Goal: Information Seeking & Learning: Learn about a topic

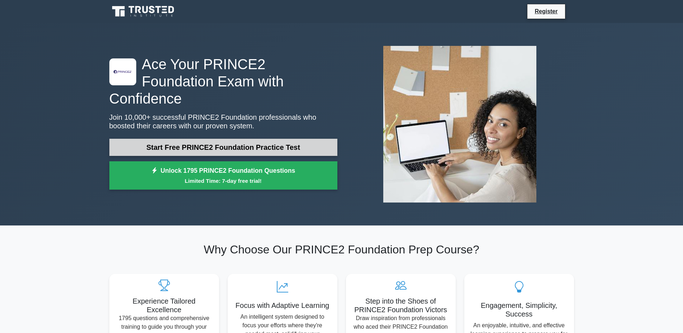
click at [308, 139] on link "Start Free PRINCE2 Foundation Practice Test" at bounding box center [223, 147] width 228 height 17
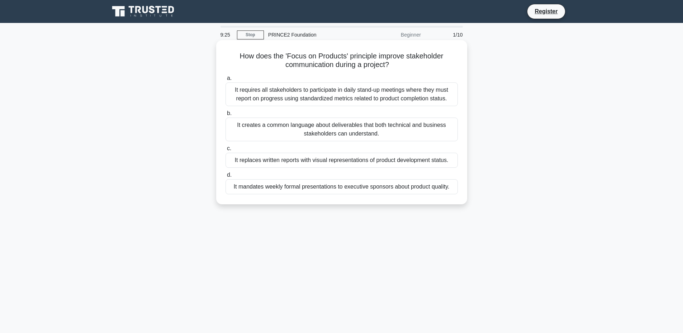
click at [360, 132] on div "It creates a common language about deliverables that both technical and busines…" at bounding box center [341, 130] width 232 height 24
click at [225, 116] on input "b. It creates a common language about deliverables that both technical and busi…" at bounding box center [225, 113] width 0 height 5
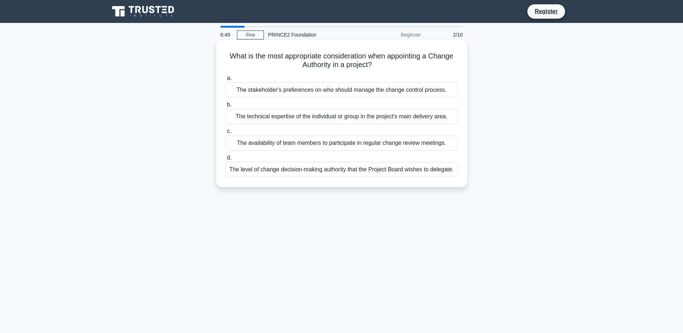
click at [343, 173] on div "The level of change decision-making authority that the Project Board wishes to …" at bounding box center [341, 169] width 232 height 15
click at [225, 160] on input "d. The level of change decision-making authority that the Project Board wishes …" at bounding box center [225, 158] width 0 height 5
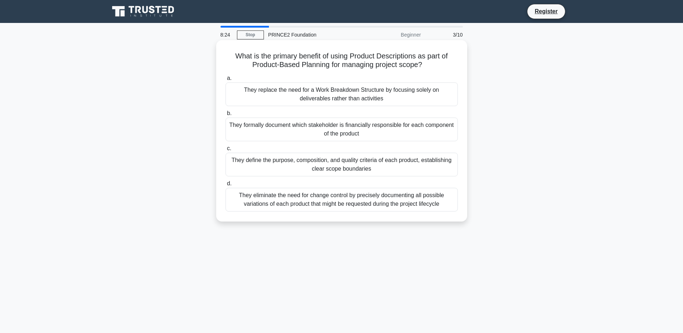
click at [351, 167] on div "They define the purpose, composition, and quality criteria of each product, est…" at bounding box center [341, 165] width 232 height 24
click at [225, 151] on input "c. They define the purpose, composition, and quality criteria of each product, …" at bounding box center [225, 148] width 0 height 5
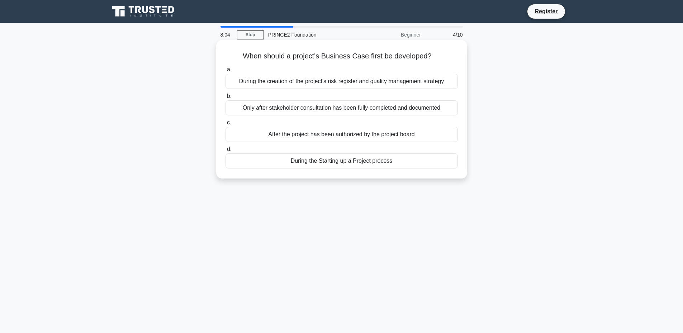
click at [362, 165] on div "During the Starting up a Project process" at bounding box center [341, 160] width 232 height 15
click at [225, 152] on input "d. During the Starting up a Project process" at bounding box center [225, 149] width 0 height 5
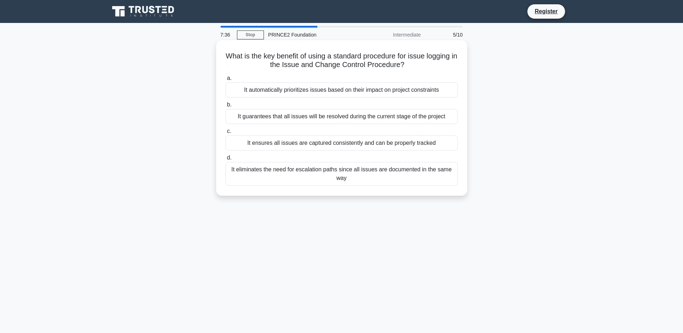
click at [336, 144] on div "It ensures all issues are captured consistently and can be properly tracked" at bounding box center [341, 143] width 232 height 15
click at [225, 134] on input "c. It ensures all issues are captured consistently and can be properly tracked" at bounding box center [225, 131] width 0 height 5
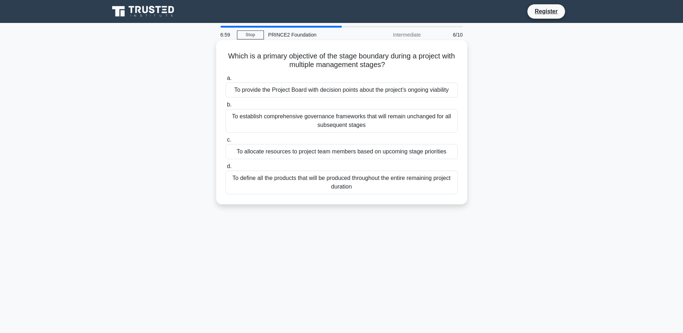
click at [387, 89] on div "To provide the Project Board with decision points about the project's ongoing v…" at bounding box center [341, 89] width 232 height 15
click at [225, 81] on input "a. To provide the Project Board with decision points about the project's ongoin…" at bounding box center [225, 78] width 0 height 5
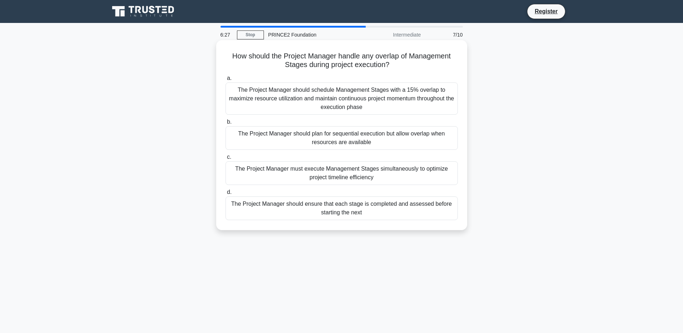
click at [344, 211] on div "The Project Manager should ensure that each stage is completed and assessed bef…" at bounding box center [341, 208] width 232 height 24
click at [225, 195] on input "d. The Project Manager should ensure that each stage is completed and assessed …" at bounding box center [225, 192] width 0 height 5
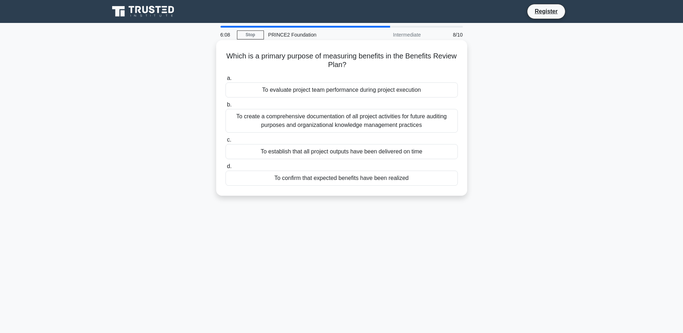
click at [333, 179] on div "To confirm that expected benefits have been realized" at bounding box center [341, 178] width 232 height 15
click at [225, 169] on input "d. To confirm that expected benefits have been realized" at bounding box center [225, 166] width 0 height 5
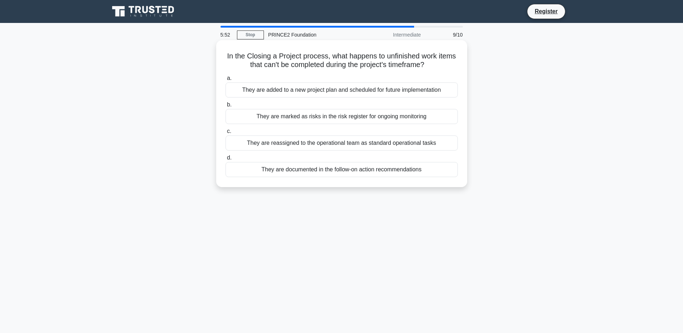
click at [329, 173] on div "They are documented in the follow-on action recommendations" at bounding box center [341, 169] width 232 height 15
click at [225, 160] on input "d. They are documented in the follow-on action recommendations" at bounding box center [225, 158] width 0 height 5
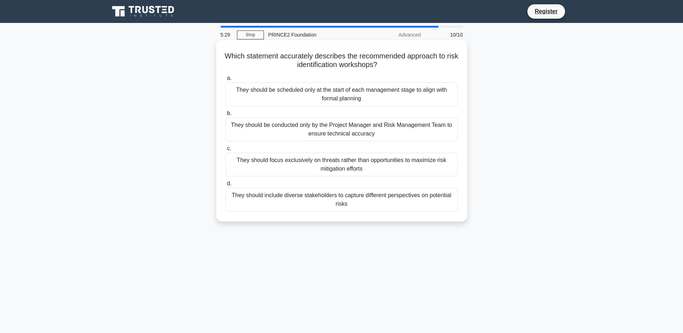
click at [367, 198] on div "They should include diverse stakeholders to capture different perspectives on p…" at bounding box center [341, 200] width 232 height 24
click at [225, 186] on input "d. They should include diverse stakeholders to capture different perspectives o…" at bounding box center [225, 183] width 0 height 5
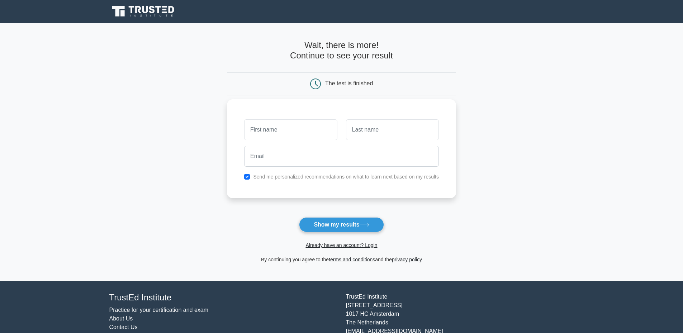
click at [295, 125] on input "text" at bounding box center [290, 129] width 93 height 21
type input "Paul"
click at [379, 130] on input "text" at bounding box center [392, 129] width 93 height 21
type input "McCarthy"
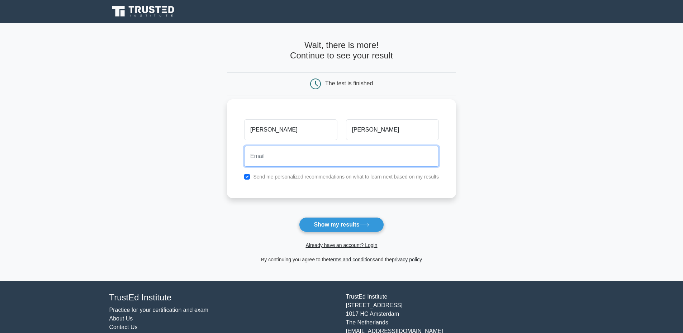
click at [295, 164] on input "email" at bounding box center [341, 156] width 195 height 21
type input "paulm@snpconsulting.com.au"
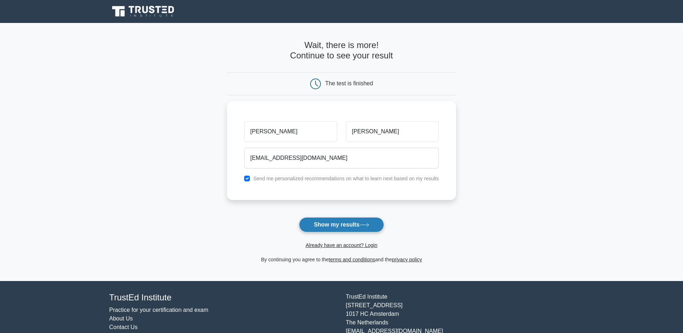
click at [333, 223] on button "Show my results" at bounding box center [341, 224] width 85 height 15
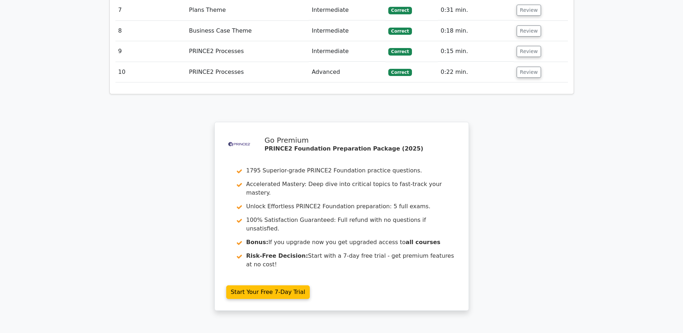
scroll to position [1133, 0]
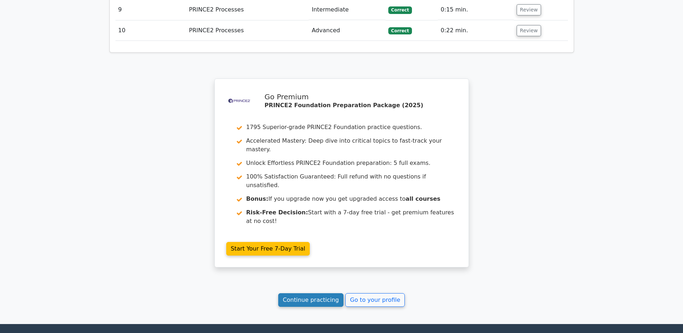
click at [317, 293] on link "Continue practicing" at bounding box center [311, 300] width 66 height 14
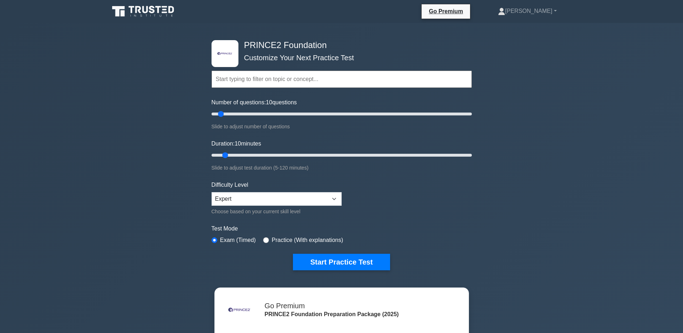
scroll to position [48, 0]
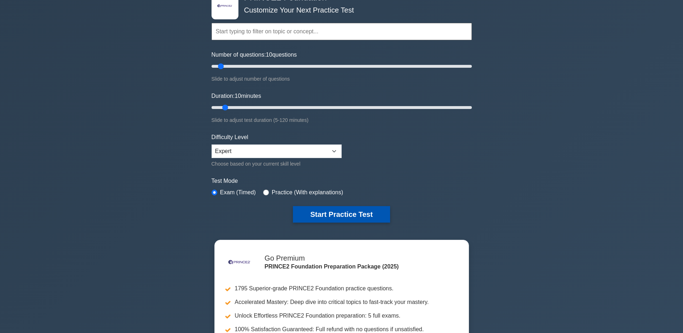
click at [335, 210] on button "Start Practice Test" at bounding box center [341, 214] width 97 height 16
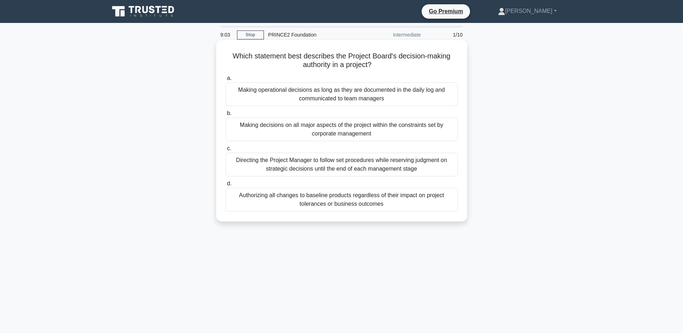
click at [334, 168] on div "Directing the Project Manager to follow set procedures while reserving judgment…" at bounding box center [341, 165] width 232 height 24
click at [225, 151] on input "c. Directing the Project Manager to follow set procedures while reserving judgm…" at bounding box center [225, 148] width 0 height 5
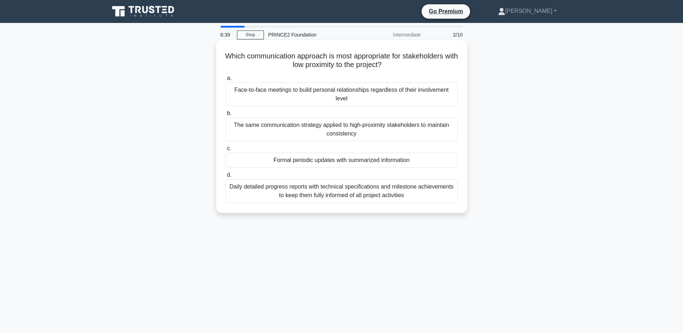
click at [353, 159] on div "Formal periodic updates with summarized information" at bounding box center [341, 160] width 232 height 15
click at [225, 151] on input "c. Formal periodic updates with summarized information" at bounding box center [225, 148] width 0 height 5
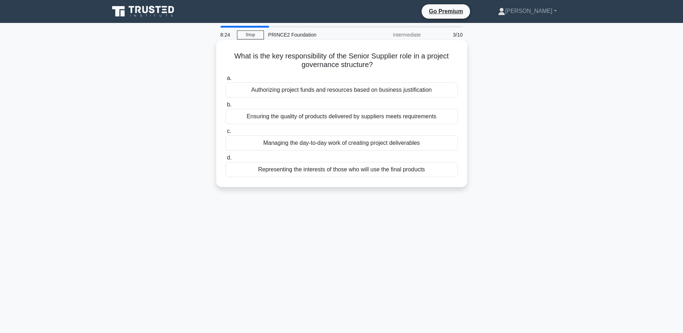
click at [358, 118] on div "Ensuring the quality of products delivered by suppliers meets requirements" at bounding box center [341, 116] width 232 height 15
click at [225, 107] on input "b. Ensuring the quality of products delivered by suppliers meets requirements" at bounding box center [225, 105] width 0 height 5
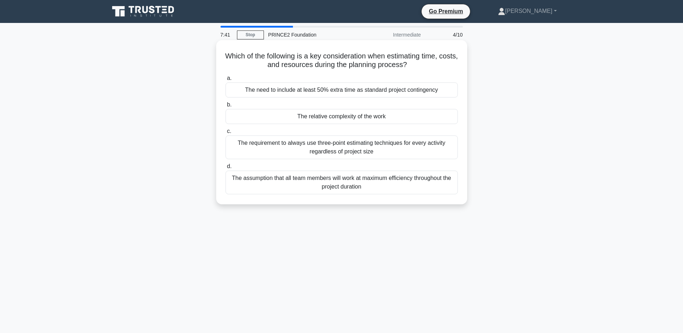
click at [361, 121] on div "The relative complexity of the work" at bounding box center [341, 116] width 232 height 15
click at [225, 107] on input "b. The relative complexity of the work" at bounding box center [225, 105] width 0 height 5
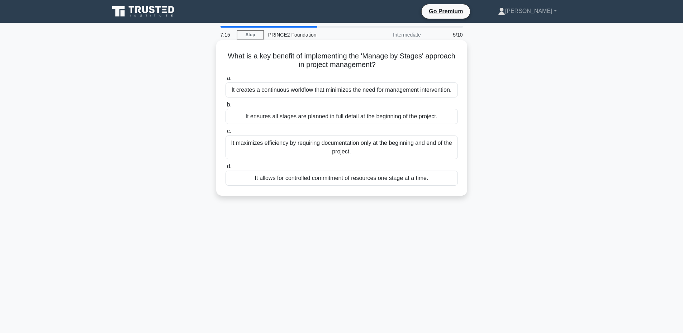
click at [325, 180] on div "It allows for controlled commitment of resources one stage at a time." at bounding box center [341, 178] width 232 height 15
click at [225, 169] on input "d. It allows for controlled commitment of resources one stage at a time." at bounding box center [225, 166] width 0 height 5
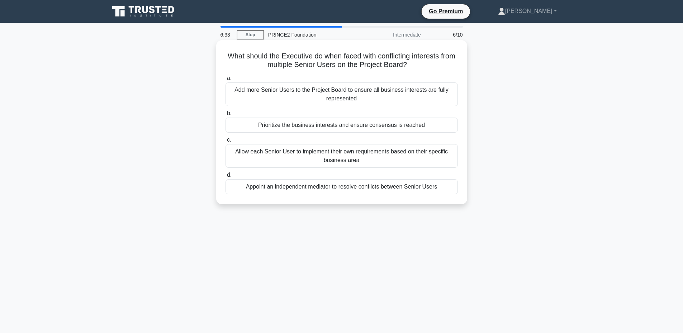
click at [346, 127] on div "Prioritize the business interests and ensure consensus is reached" at bounding box center [341, 125] width 232 height 15
click at [225, 116] on input "b. Prioritize the business interests and ensure consensus is reached" at bounding box center [225, 113] width 0 height 5
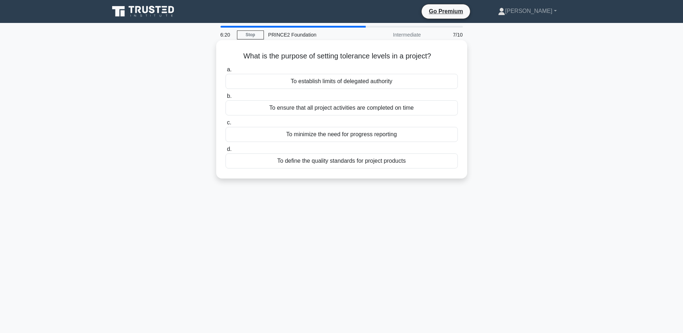
click at [331, 86] on div "To establish limits of delegated authority" at bounding box center [341, 81] width 232 height 15
click at [225, 72] on input "a. To establish limits of delegated authority" at bounding box center [225, 69] width 0 height 5
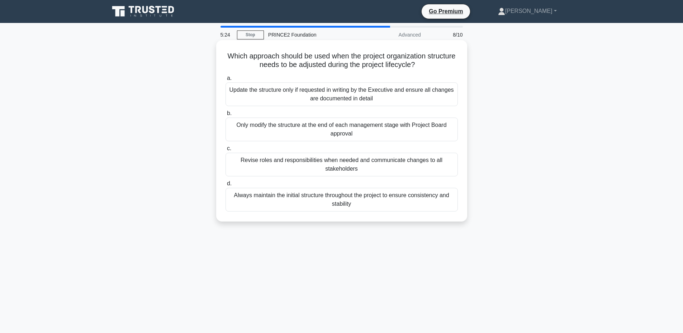
click at [351, 172] on div "Revise roles and responsibilities when needed and communicate changes to all st…" at bounding box center [341, 165] width 232 height 24
click at [225, 151] on input "c. Revise roles and responsibilities when needed and communicate changes to all…" at bounding box center [225, 148] width 0 height 5
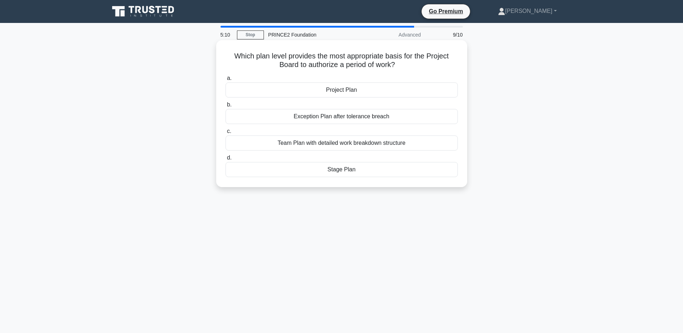
click at [358, 169] on div "Stage Plan" at bounding box center [341, 169] width 232 height 15
click at [225, 160] on input "d. Stage Plan" at bounding box center [225, 158] width 0 height 5
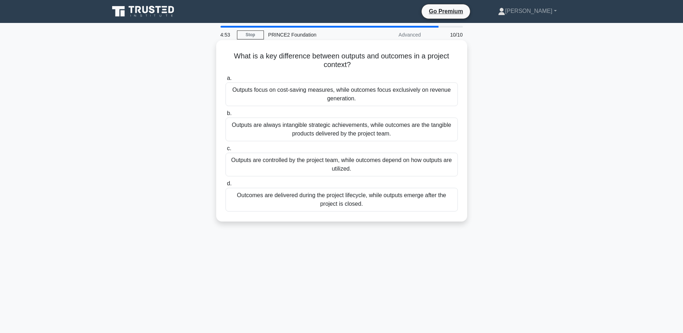
click at [356, 169] on div "Outputs are controlled by the project team, while outcomes depend on how output…" at bounding box center [341, 165] width 232 height 24
click at [225, 151] on input "c. Outputs are controlled by the project team, while outcomes depend on how out…" at bounding box center [225, 148] width 0 height 5
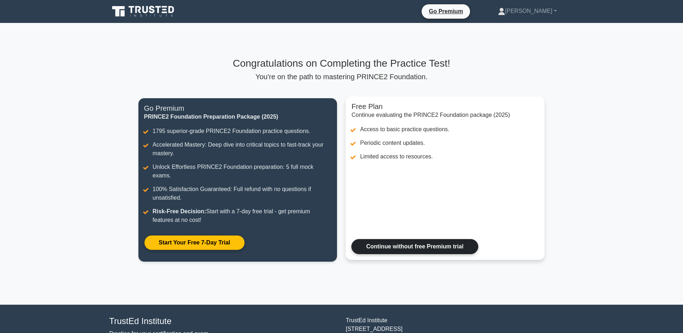
click at [423, 239] on link "Continue without free Premium trial" at bounding box center [414, 246] width 127 height 15
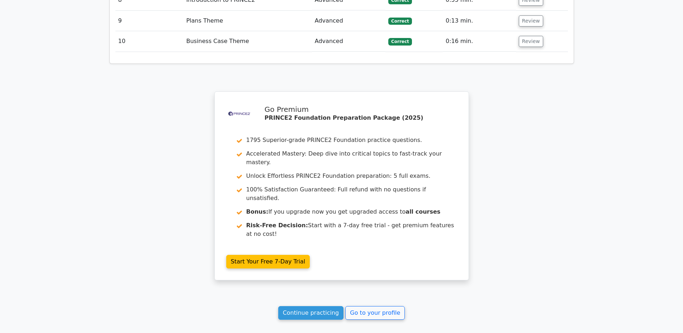
scroll to position [1182, 0]
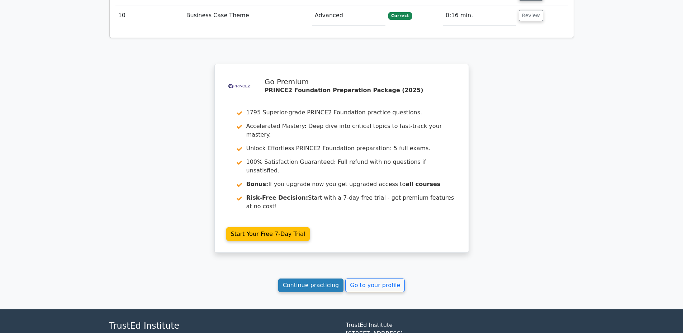
click at [301, 279] on link "Continue practicing" at bounding box center [311, 286] width 66 height 14
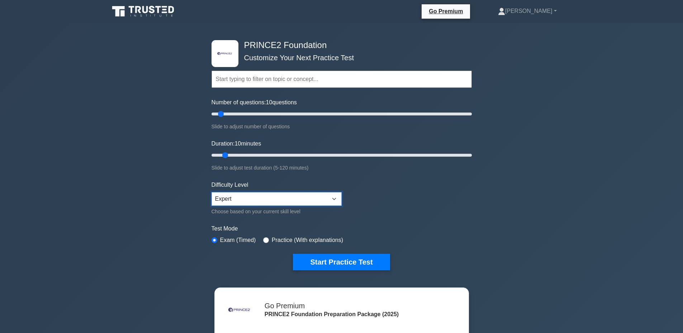
click at [318, 195] on select "Beginner Intermediate Expert" at bounding box center [277, 199] width 130 height 14
click at [348, 257] on button "Start Practice Test" at bounding box center [341, 262] width 97 height 16
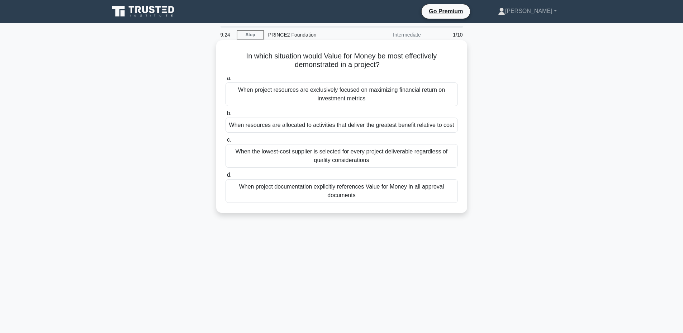
click at [340, 193] on div "When project documentation explicitly references Value for Money in all approva…" at bounding box center [341, 191] width 232 height 24
click at [225, 177] on input "d. When project documentation explicitly references Value for Money in all appr…" at bounding box center [225, 175] width 0 height 5
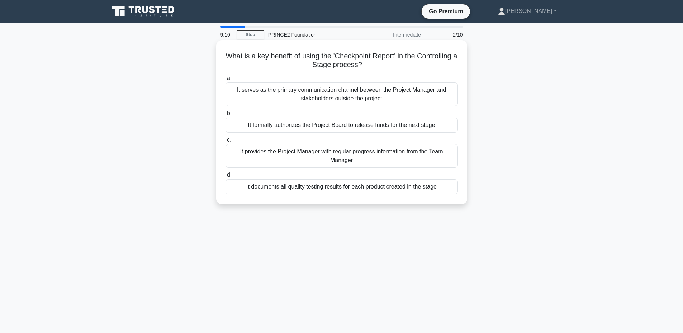
click at [340, 160] on div "It provides the Project Manager with regular progress information from the Team…" at bounding box center [341, 156] width 232 height 24
click at [225, 142] on input "c. It provides the Project Manager with regular progress information from the T…" at bounding box center [225, 140] width 0 height 5
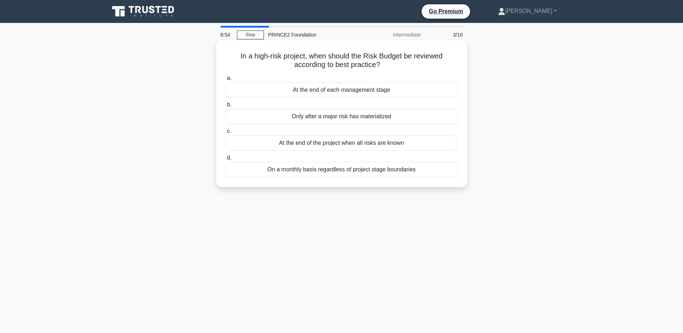
click at [348, 92] on div "At the end of each management stage" at bounding box center [341, 89] width 232 height 15
click at [225, 81] on input "a. At the end of each management stage" at bounding box center [225, 78] width 0 height 5
click at [351, 172] on div "During the Starting Up a Project process" at bounding box center [341, 169] width 232 height 15
click at [225, 160] on input "d. During the Starting Up a Project process" at bounding box center [225, 158] width 0 height 5
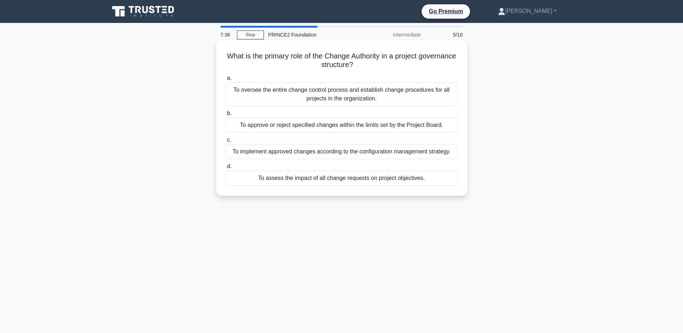
click at [336, 174] on div "To assess the impact of all change requests on project objectives." at bounding box center [341, 178] width 232 height 15
click at [225, 169] on input "d. To assess the impact of all change requests on project objectives." at bounding box center [225, 166] width 0 height 5
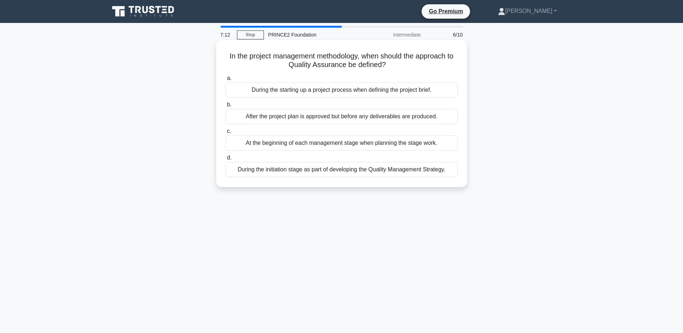
click at [349, 92] on div "During the starting up a project process when defining the project brief." at bounding box center [341, 89] width 232 height 15
click at [225, 81] on input "a. During the starting up a project process when defining the project brief." at bounding box center [225, 78] width 0 height 5
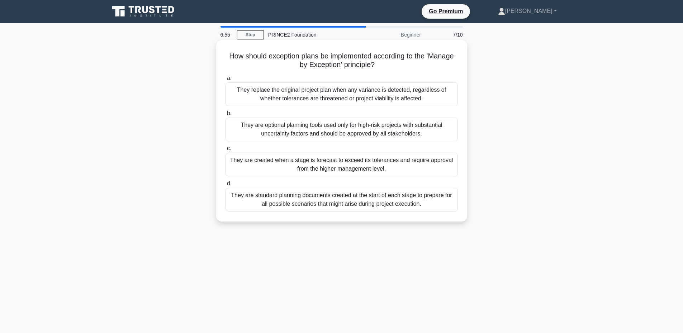
click at [352, 167] on div "They are created when a stage is forecast to exceed its tolerances and require …" at bounding box center [341, 165] width 232 height 24
click at [225, 151] on input "c. They are created when a stage is forecast to exceed its tolerances and requi…" at bounding box center [225, 148] width 0 height 5
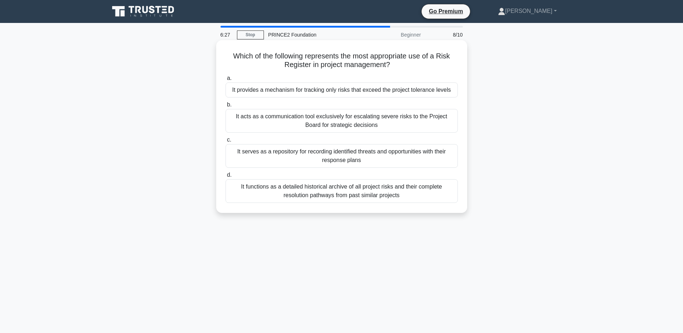
click at [331, 161] on div "It serves as a repository for recording identified threats and opportunities wi…" at bounding box center [341, 156] width 232 height 24
click at [225, 142] on input "c. It serves as a repository for recording identified threats and opportunities…" at bounding box center [225, 140] width 0 height 5
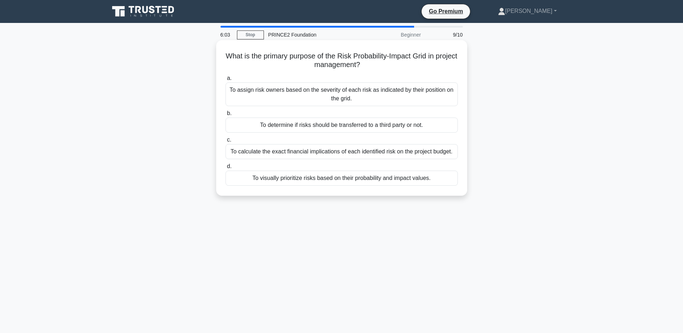
click at [373, 182] on div "To visually prioritize risks based on their probability and impact values." at bounding box center [341, 178] width 232 height 15
click at [225, 169] on input "d. To visually prioritize risks based on their probability and impact values." at bounding box center [225, 166] width 0 height 5
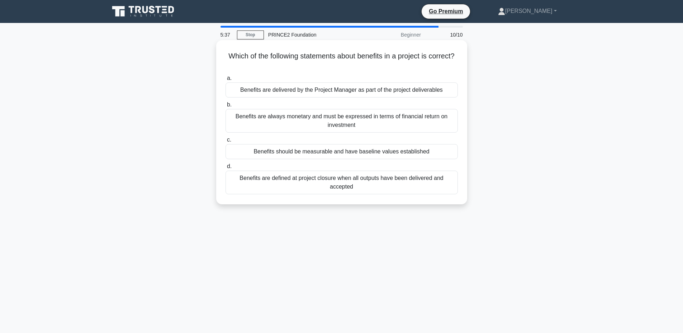
click at [347, 153] on div "Benefits should be measurable and have baseline values established" at bounding box center [341, 151] width 232 height 15
click at [225, 142] on input "c. Benefits should be measurable and have baseline values established" at bounding box center [225, 140] width 0 height 5
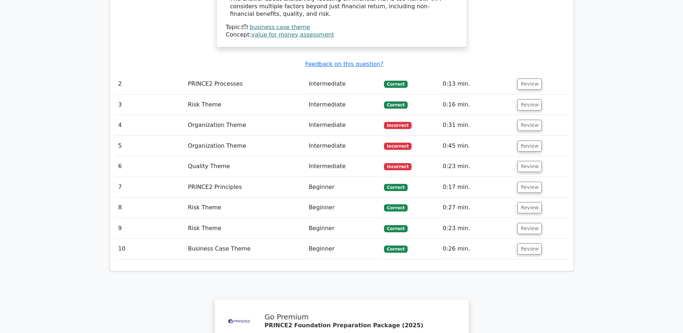
scroll to position [956, 0]
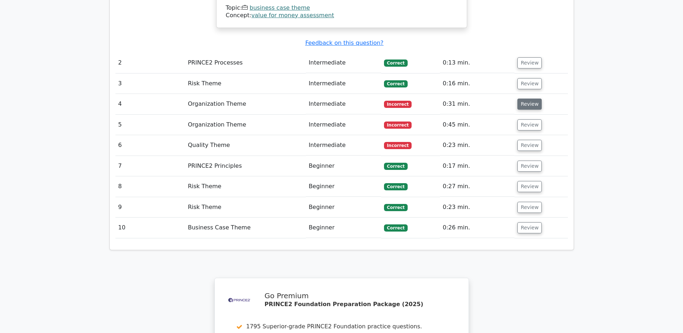
click at [525, 99] on button "Review" at bounding box center [529, 104] width 24 height 11
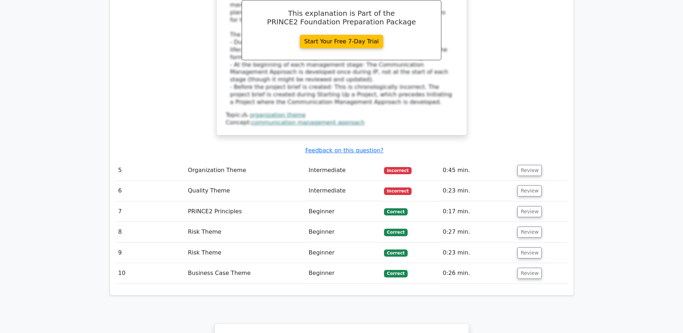
scroll to position [1243, 0]
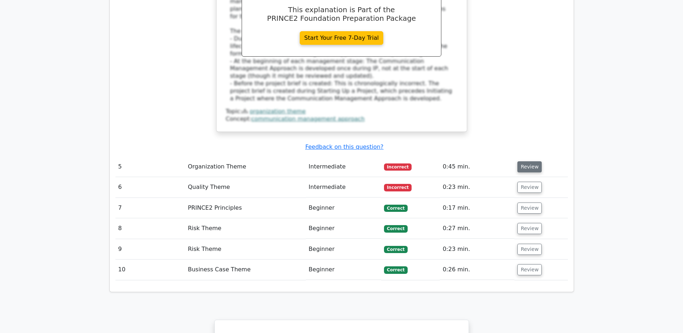
click at [521, 161] on button "Review" at bounding box center [529, 166] width 24 height 11
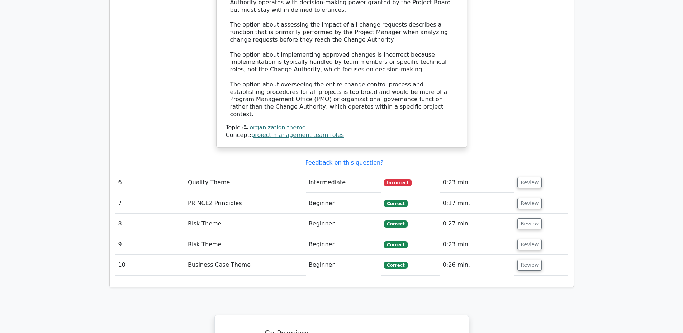
scroll to position [1625, 0]
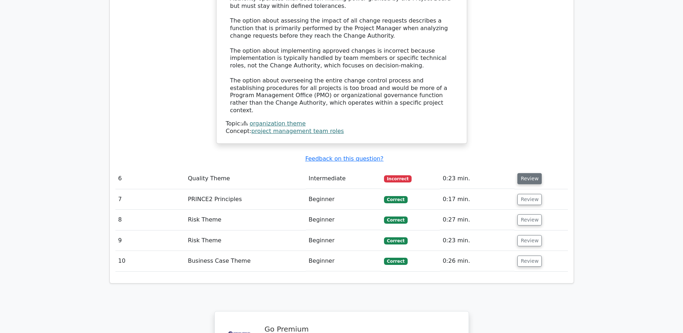
click at [528, 173] on button "Review" at bounding box center [529, 178] width 24 height 11
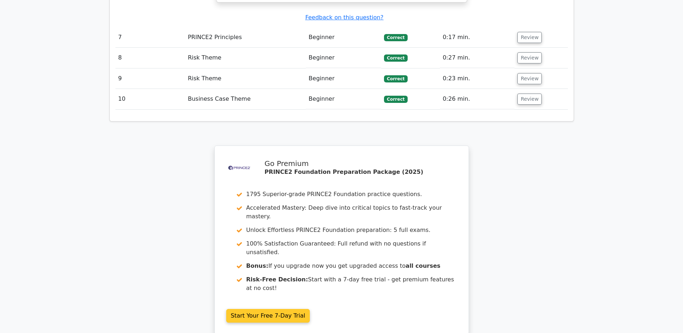
scroll to position [2194, 0]
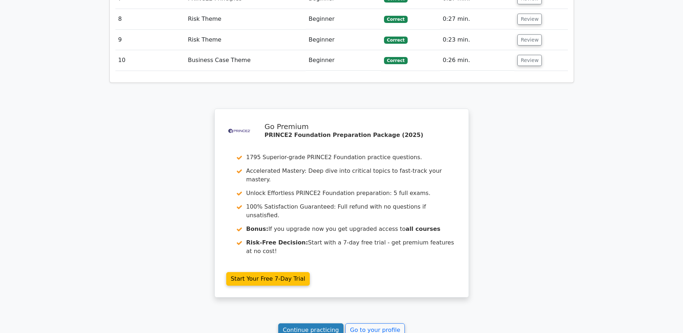
click at [304, 323] on link "Continue practicing" at bounding box center [311, 330] width 66 height 14
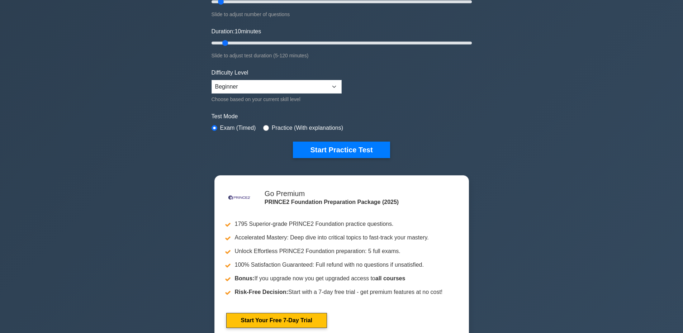
scroll to position [143, 0]
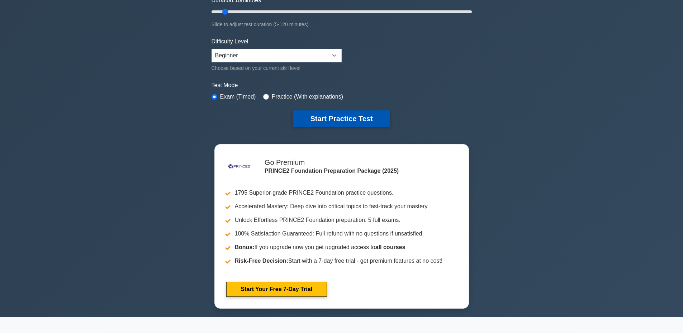
click at [347, 118] on button "Start Practice Test" at bounding box center [341, 118] width 97 height 16
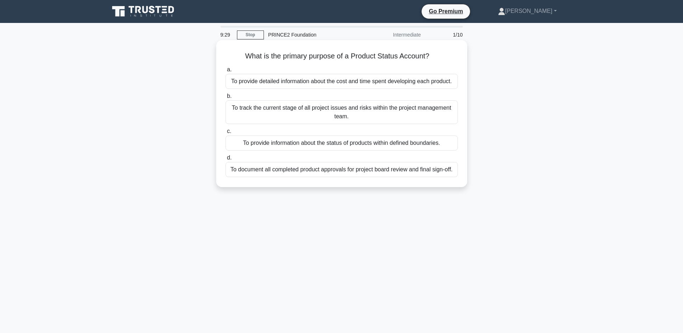
click at [347, 144] on div "To provide information about the status of products within defined boundaries." at bounding box center [341, 143] width 232 height 15
click at [225, 134] on input "c. To provide information about the status of products within defined boundarie…" at bounding box center [225, 131] width 0 height 5
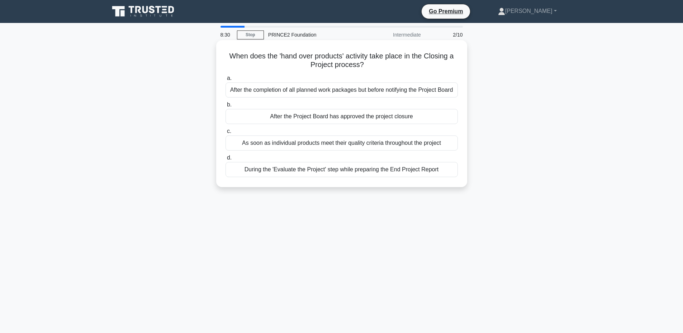
click at [362, 92] on div "After the completion of all planned work packages but before notifying the Proj…" at bounding box center [341, 89] width 232 height 15
click at [225, 81] on input "a. After the completion of all planned work packages but before notifying the P…" at bounding box center [225, 78] width 0 height 5
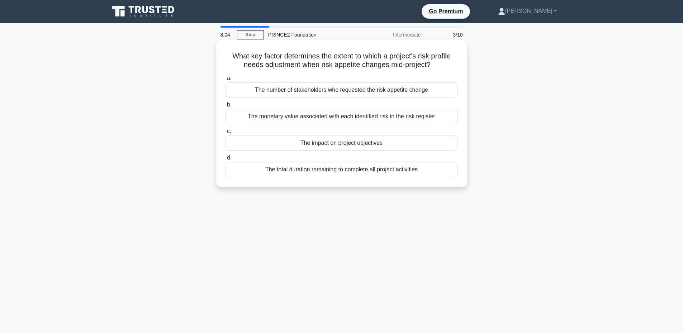
click at [371, 120] on div "The monetary value associated with each identified risk in the risk register" at bounding box center [341, 116] width 232 height 15
click at [225, 107] on input "b. The monetary value associated with each identified risk in the risk register" at bounding box center [225, 105] width 0 height 5
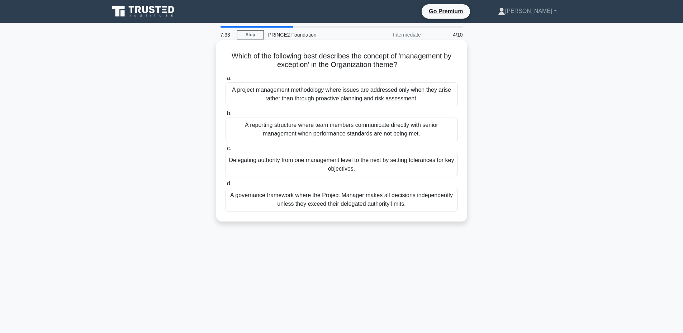
click at [352, 168] on div "Delegating authority from one management level to the next by setting tolerance…" at bounding box center [341, 165] width 232 height 24
click at [225, 151] on input "c. Delegating authority from one management level to the next by setting tolera…" at bounding box center [225, 148] width 0 height 5
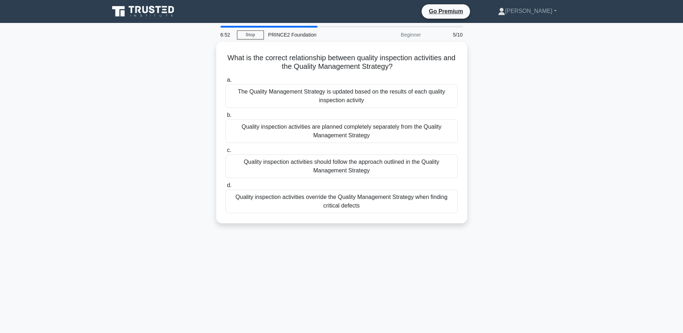
click at [352, 168] on div "Quality inspection activities should follow the approach outlined in the Qualit…" at bounding box center [341, 167] width 232 height 24
click at [225, 153] on input "c. Quality inspection activities should follow the approach outlined in the Qua…" at bounding box center [225, 150] width 0 height 5
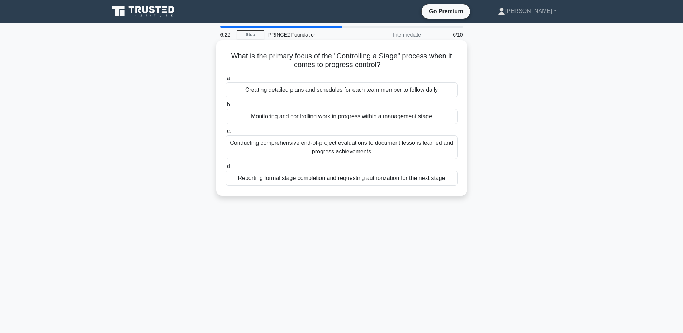
click at [354, 115] on div "Monitoring and controlling work in progress within a management stage" at bounding box center [341, 116] width 232 height 15
click at [225, 107] on input "b. Monitoring and controlling work in progress within a management stage" at bounding box center [225, 105] width 0 height 5
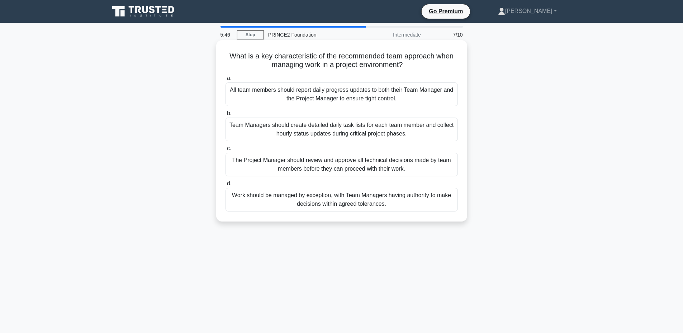
click at [339, 200] on div "Work should be managed by exception, with Team Managers having authority to mak…" at bounding box center [341, 200] width 232 height 24
click at [225, 186] on input "d. Work should be managed by exception, with Team Managers having authority to …" at bounding box center [225, 183] width 0 height 5
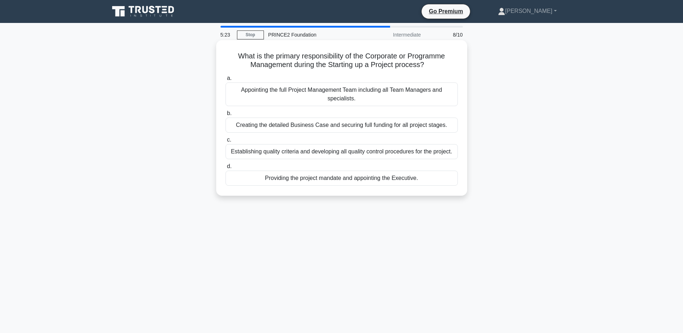
click at [353, 178] on div "Providing the project mandate and appointing the Executive." at bounding box center [341, 178] width 232 height 15
click at [225, 169] on input "d. Providing the project mandate and appointing the Executive." at bounding box center [225, 166] width 0 height 5
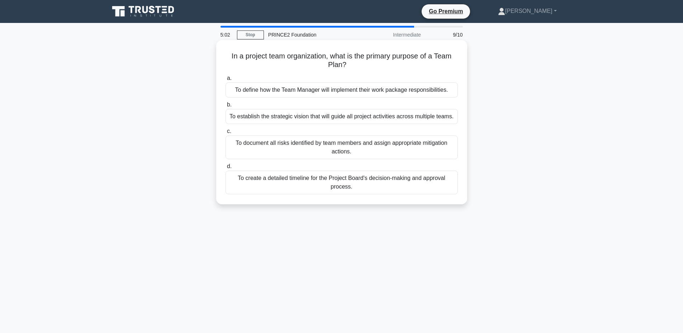
click at [323, 88] on div "To define how the Team Manager will implement their work package responsibiliti…" at bounding box center [341, 89] width 232 height 15
click at [225, 81] on input "a. To define how the Team Manager will implement their work package responsibil…" at bounding box center [225, 78] width 0 height 5
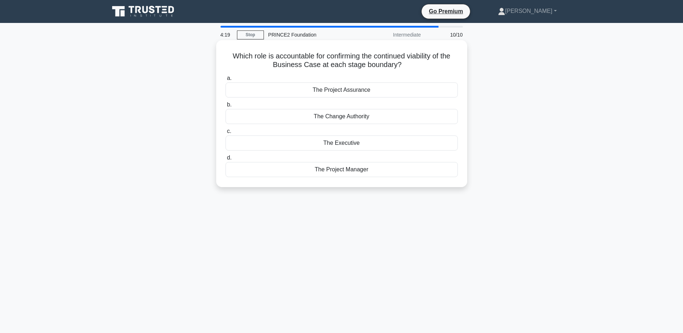
click at [363, 117] on div "The Change Authority" at bounding box center [341, 116] width 232 height 15
click at [225, 107] on input "b. The Change Authority" at bounding box center [225, 105] width 0 height 5
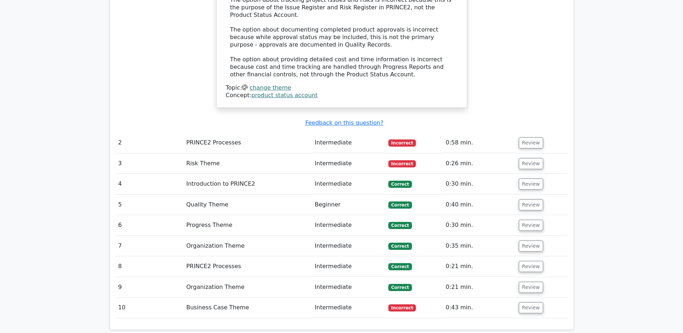
scroll to position [956, 0]
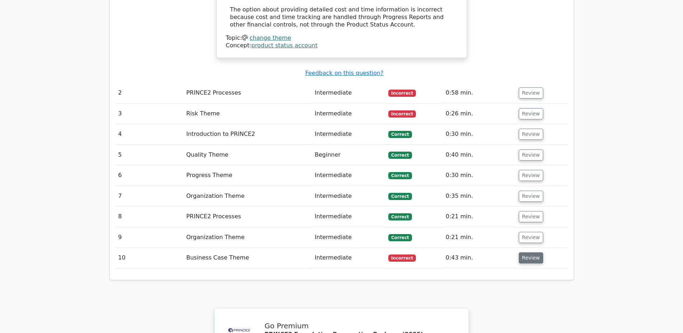
click at [528, 252] on button "Review" at bounding box center [531, 257] width 24 height 11
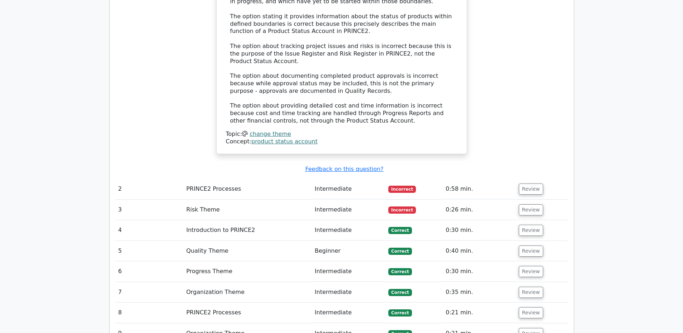
scroll to position [860, 0]
click at [532, 183] on button "Review" at bounding box center [531, 188] width 24 height 11
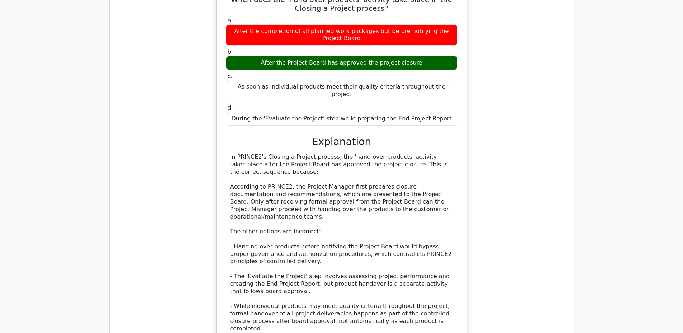
scroll to position [1291, 0]
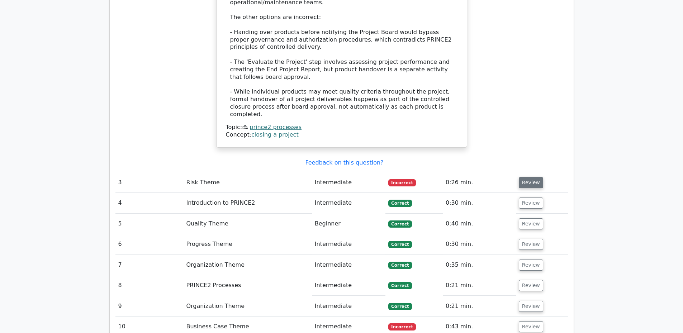
click at [532, 177] on button "Review" at bounding box center [531, 182] width 24 height 11
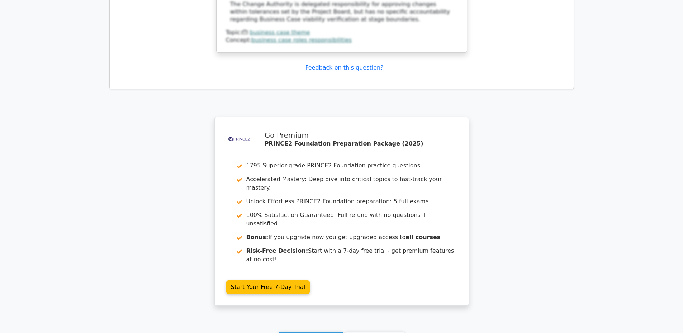
scroll to position [2236, 0]
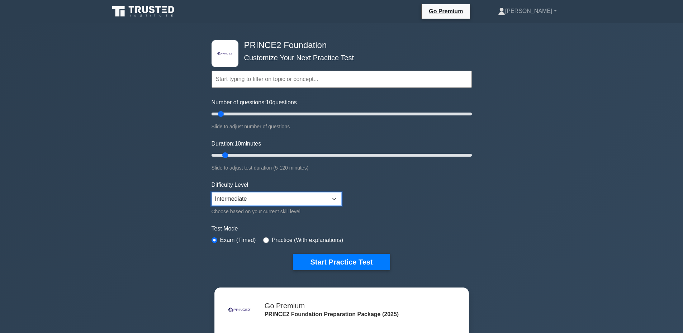
click at [324, 202] on select "Beginner Intermediate Expert" at bounding box center [277, 199] width 130 height 14
select select "expert"
click at [212, 192] on select "Beginner Intermediate Expert" at bounding box center [277, 199] width 130 height 14
click at [336, 261] on button "Start Practice Test" at bounding box center [341, 262] width 97 height 16
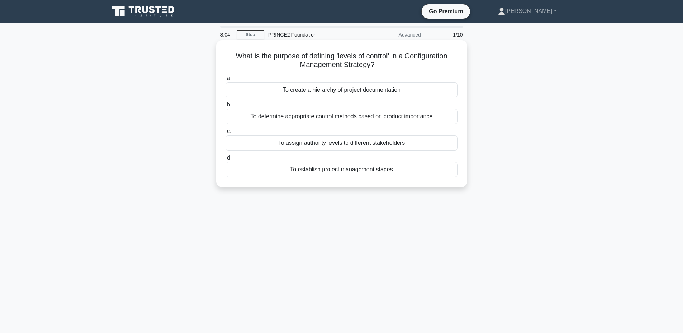
click at [385, 117] on div "To determine appropriate control methods based on product importance" at bounding box center [341, 116] width 232 height 15
click at [225, 107] on input "b. To determine appropriate control methods based on product importance" at bounding box center [225, 105] width 0 height 5
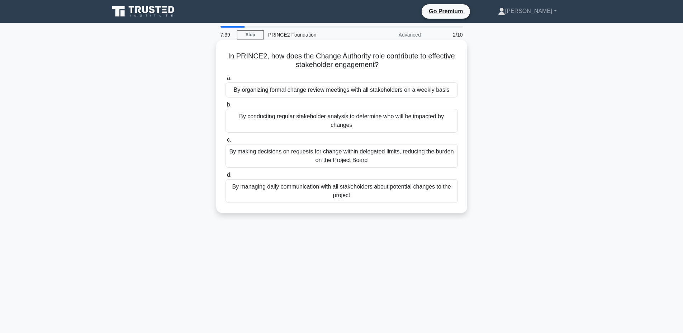
click at [353, 161] on div "By making decisions on requests for change within delegated limits, reducing th…" at bounding box center [341, 156] width 232 height 24
click at [225, 142] on input "c. By making decisions on requests for change within delegated limits, reducing…" at bounding box center [225, 140] width 0 height 5
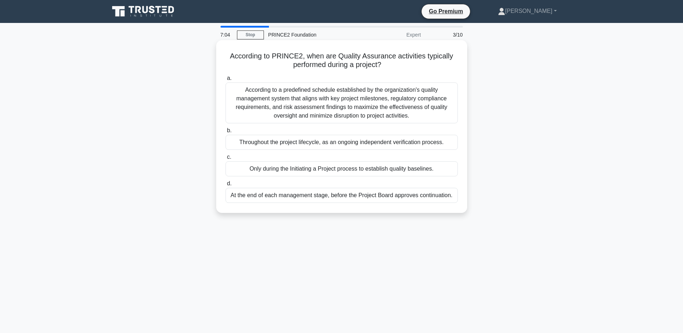
click at [342, 143] on div "Throughout the project lifecycle, as an ongoing independent verification proces…" at bounding box center [341, 142] width 232 height 15
click at [225, 133] on input "b. Throughout the project lifecycle, as an ongoing independent verification pro…" at bounding box center [225, 130] width 0 height 5
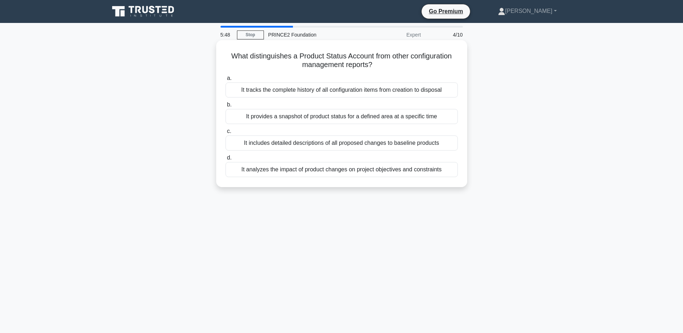
click at [368, 120] on div "It provides a snapshot of product status for a defined area at a specific time" at bounding box center [341, 116] width 232 height 15
click at [225, 107] on input "b. It provides a snapshot of product status for a defined area at a specific ti…" at bounding box center [225, 105] width 0 height 5
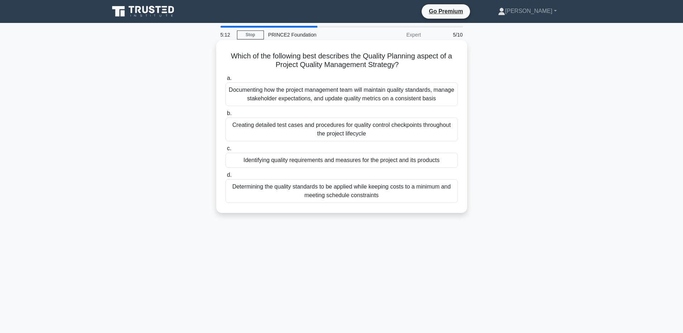
click at [350, 161] on div "Identifying quality requirements and measures for the project and its products" at bounding box center [341, 160] width 232 height 15
click at [225, 151] on input "c. Identifying quality requirements and measures for the project and its produc…" at bounding box center [225, 148] width 0 height 5
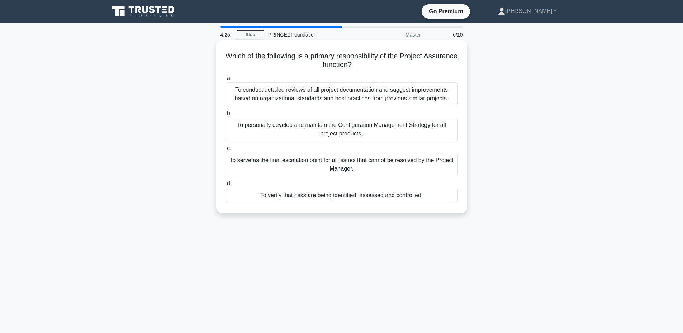
click at [327, 94] on div "To conduct detailed reviews of all project documentation and suggest improvemen…" at bounding box center [341, 94] width 232 height 24
click at [225, 81] on input "a. To conduct detailed reviews of all project documentation and suggest improve…" at bounding box center [225, 78] width 0 height 5
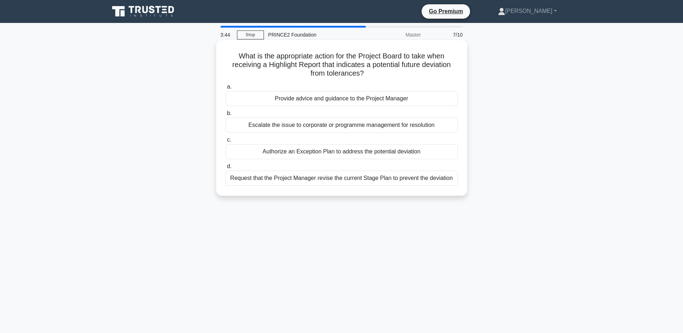
click at [334, 127] on div "Escalate the issue to corporate or programme management for resolution" at bounding box center [341, 125] width 232 height 15
click at [225, 116] on input "b. Escalate the issue to corporate or programme management for resolution" at bounding box center [225, 113] width 0 height 5
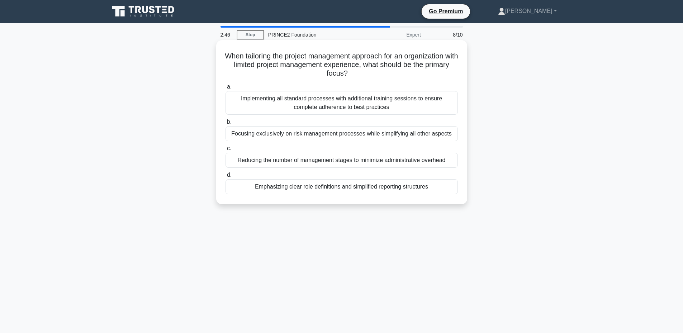
click at [286, 108] on div "Implementing all standard processes with additional training sessions to ensure…" at bounding box center [341, 103] width 232 height 24
click at [225, 89] on input "a. Implementing all standard processes with additional training sessions to ens…" at bounding box center [225, 87] width 0 height 5
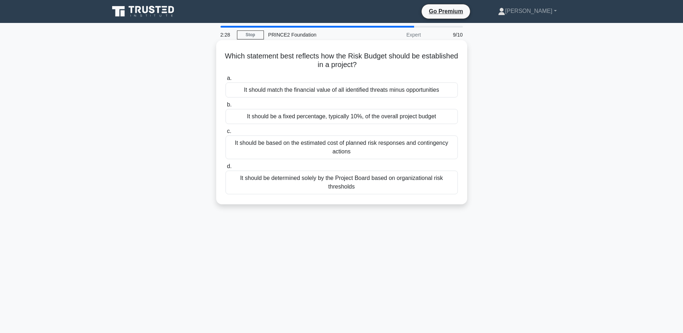
click at [327, 147] on div "It should be based on the estimated cost of planned risk responses and continge…" at bounding box center [341, 148] width 232 height 24
click at [225, 134] on input "c. It should be based on the estimated cost of planned risk responses and conti…" at bounding box center [225, 131] width 0 height 5
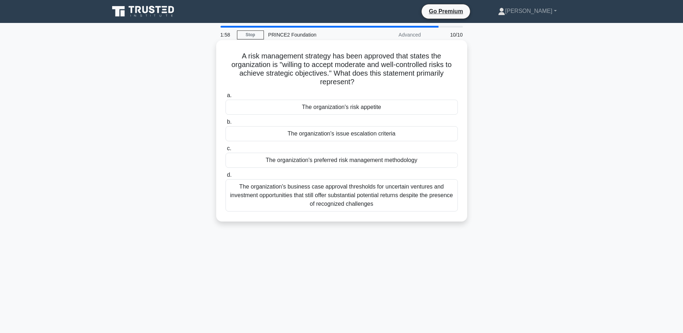
click at [353, 108] on div "The organization's risk appetite" at bounding box center [341, 107] width 232 height 15
click at [225, 98] on input "a. The organization's risk appetite" at bounding box center [225, 95] width 0 height 5
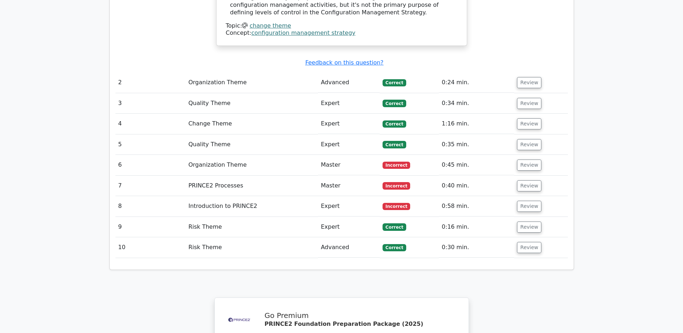
scroll to position [908, 0]
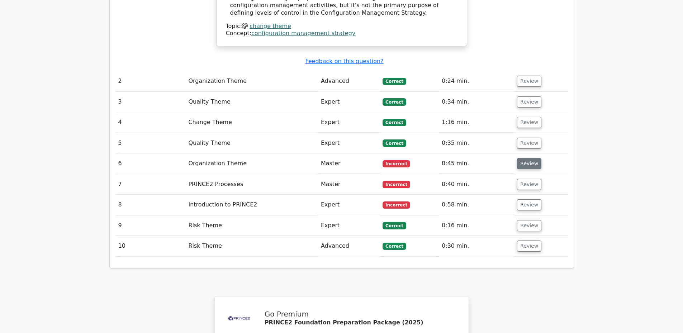
click at [524, 158] on button "Review" at bounding box center [529, 163] width 24 height 11
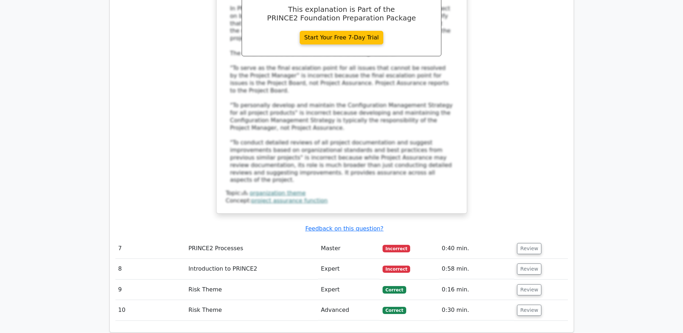
scroll to position [1291, 0]
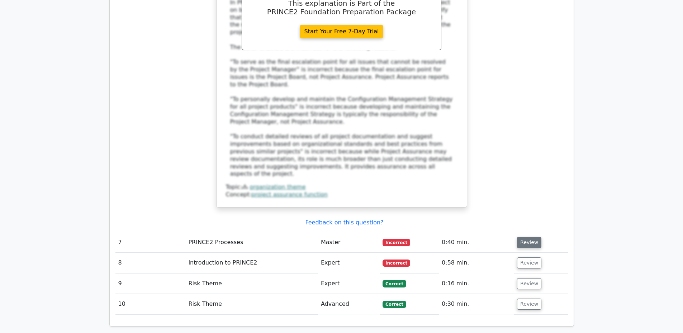
click at [529, 237] on button "Review" at bounding box center [529, 242] width 24 height 11
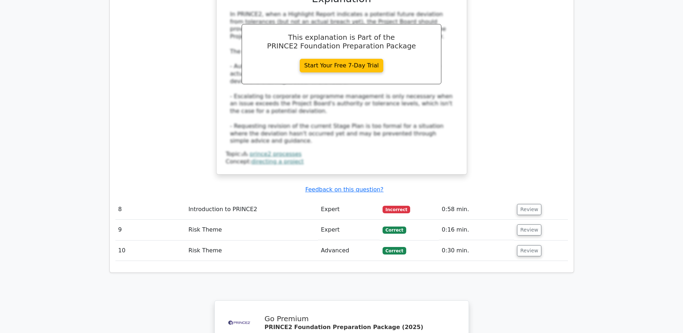
scroll to position [1721, 0]
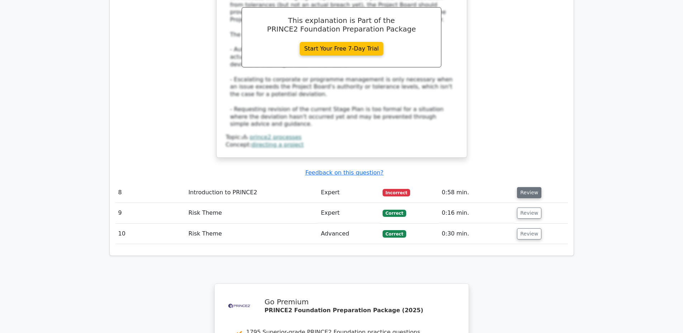
click at [527, 187] on button "Review" at bounding box center [529, 192] width 24 height 11
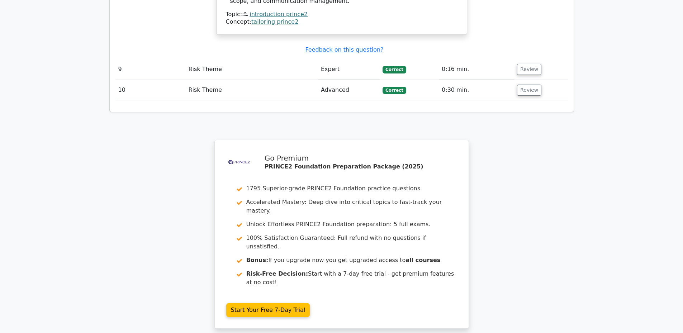
scroll to position [2285, 0]
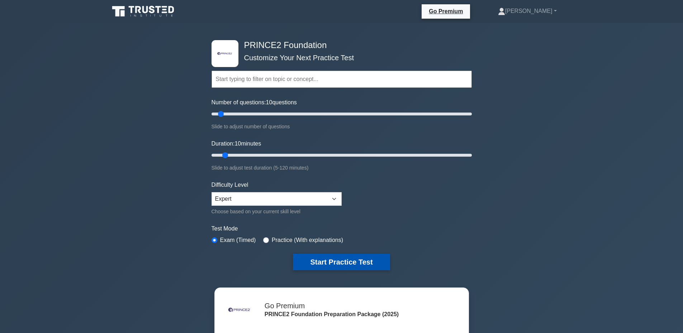
click at [334, 261] on button "Start Practice Test" at bounding box center [341, 262] width 97 height 16
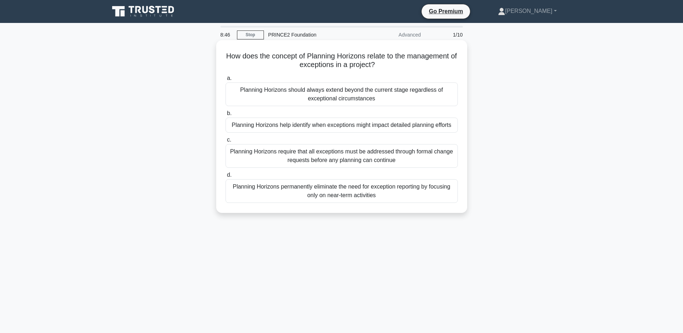
click at [329, 127] on div "Planning Horizons help identify when exceptions might impact detailed planning …" at bounding box center [341, 125] width 232 height 15
click at [225, 116] on input "b. Planning Horizons help identify when exceptions might impact detailed planni…" at bounding box center [225, 113] width 0 height 5
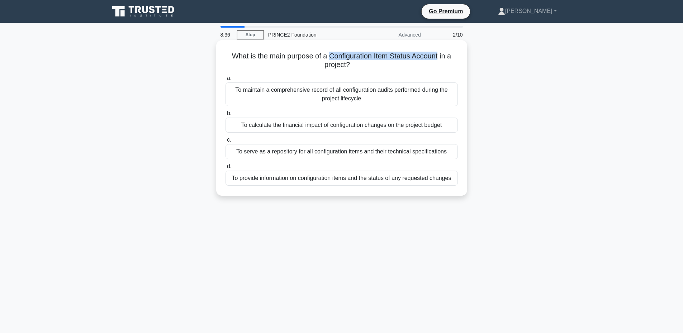
drag, startPoint x: 328, startPoint y: 55, endPoint x: 441, endPoint y: 53, distance: 112.6
click at [441, 53] on h5 "What is the main purpose of a Configuration Item Status Account in a project? .…" at bounding box center [342, 61] width 234 height 18
copy h5 "Configuration Item Status Account"
click at [364, 180] on div "To provide information on configuration items and the status of any requested c…" at bounding box center [341, 178] width 232 height 15
drag, startPoint x: 364, startPoint y: 180, endPoint x: 334, endPoint y: 181, distance: 29.4
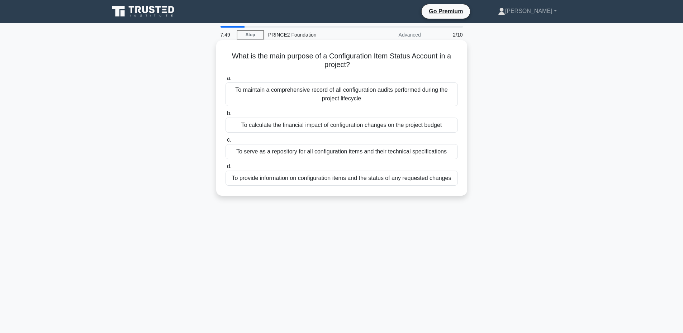
click at [334, 181] on div "To provide information on configuration items and the status of any requested c…" at bounding box center [341, 178] width 232 height 15
click at [225, 169] on input "d. To provide information on configuration items and the status of any requeste…" at bounding box center [225, 166] width 0 height 5
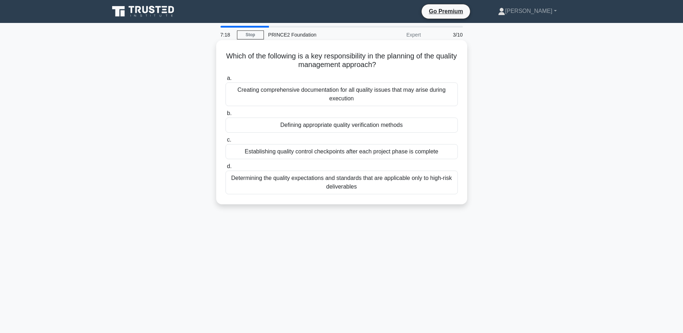
click at [358, 126] on div "Defining appropriate quality verification methods" at bounding box center [341, 125] width 232 height 15
click at [225, 116] on input "b. Defining appropriate quality verification methods" at bounding box center [225, 113] width 0 height 5
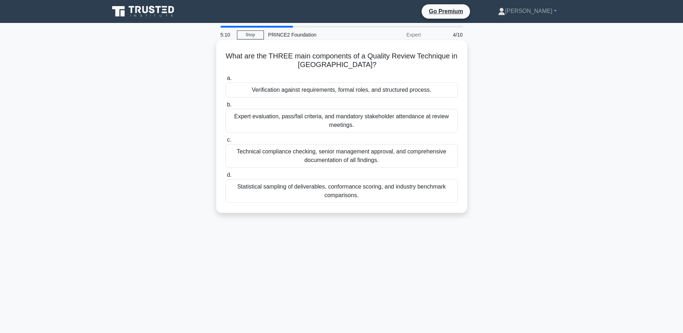
click at [353, 157] on div "Technical compliance checking, senior management approval, and comprehensive do…" at bounding box center [341, 156] width 232 height 24
click at [225, 142] on input "c. Technical compliance checking, senior management approval, and comprehensive…" at bounding box center [225, 140] width 0 height 5
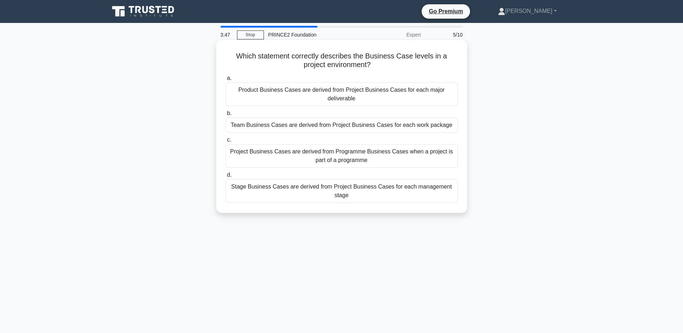
click at [289, 98] on div "Product Business Cases are derived from Project Business Cases for each major d…" at bounding box center [341, 94] width 232 height 24
click at [225, 81] on input "a. Product Business Cases are derived from Project Business Cases for each majo…" at bounding box center [225, 78] width 0 height 5
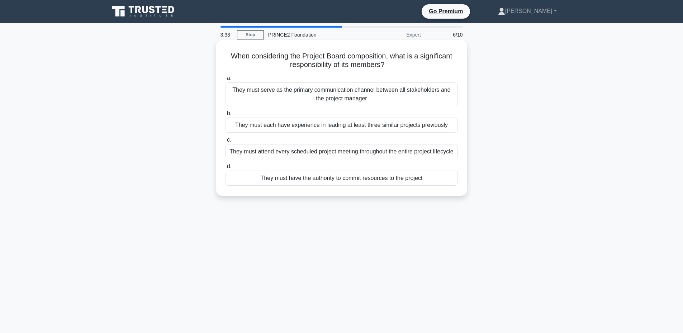
click at [301, 176] on div "They must have the authority to commit resources to the project" at bounding box center [341, 178] width 232 height 15
click at [225, 169] on input "d. They must have the authority to commit resources to the project" at bounding box center [225, 166] width 0 height 5
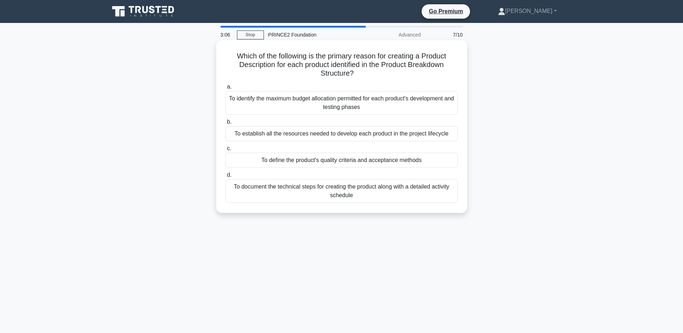
click at [352, 162] on div "To define the product's quality criteria and acceptance methods" at bounding box center [341, 160] width 232 height 15
click at [225, 151] on input "c. To define the product's quality criteria and acceptance methods" at bounding box center [225, 148] width 0 height 5
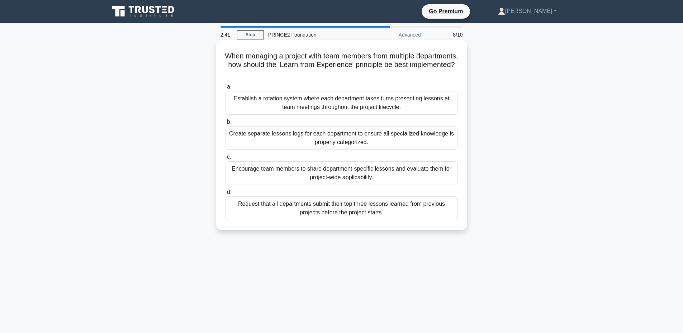
click at [366, 175] on div "Encourage team members to share department-specific lessons and evaluate them f…" at bounding box center [341, 173] width 232 height 24
click at [225, 160] on input "c. Encourage team members to share department-specific lessons and evaluate the…" at bounding box center [225, 157] width 0 height 5
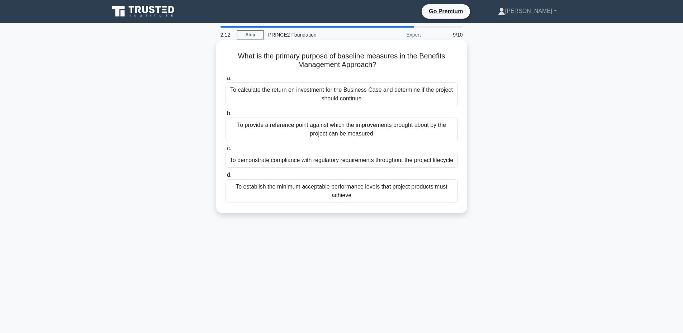
click at [355, 133] on div "To provide a reference point against which the improvements brought about by th…" at bounding box center [341, 130] width 232 height 24
click at [225, 116] on input "b. To provide a reference point against which the improvements brought about by…" at bounding box center [225, 113] width 0 height 5
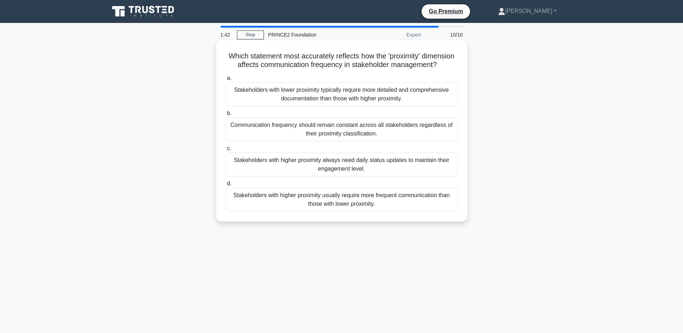
click at [363, 212] on div "Stakeholders with higher proximity usually require more frequent communication …" at bounding box center [341, 200] width 232 height 24
click at [225, 186] on input "d. Stakeholders with higher proximity usually require more frequent communicati…" at bounding box center [225, 183] width 0 height 5
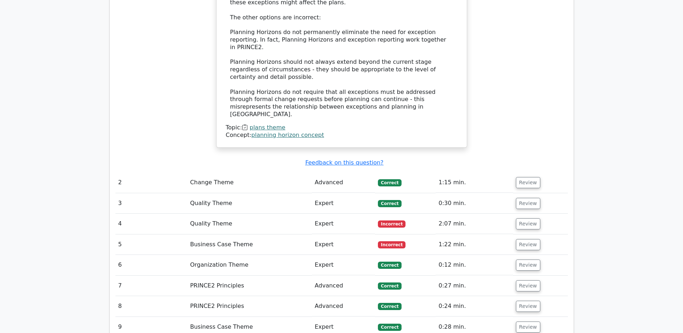
scroll to position [956, 0]
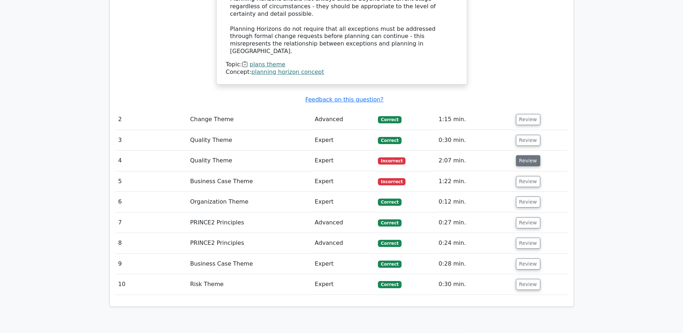
click at [526, 155] on button "Review" at bounding box center [528, 160] width 24 height 11
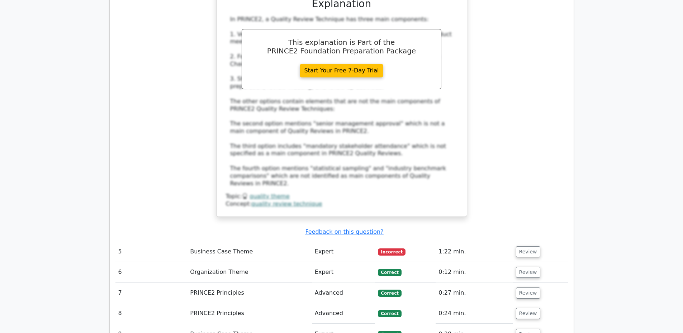
scroll to position [1386, 0]
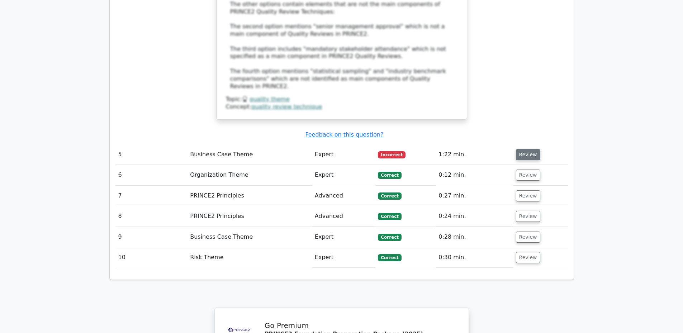
click at [527, 149] on button "Review" at bounding box center [528, 154] width 24 height 11
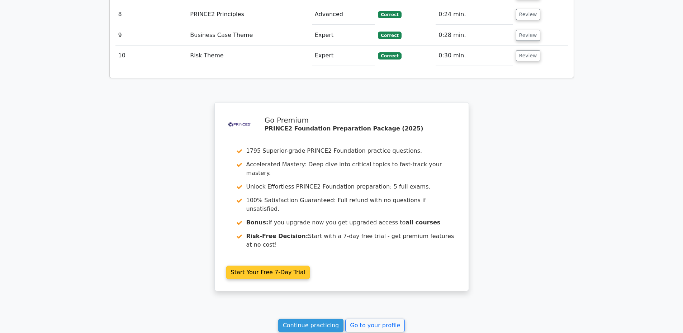
scroll to position [1966, 0]
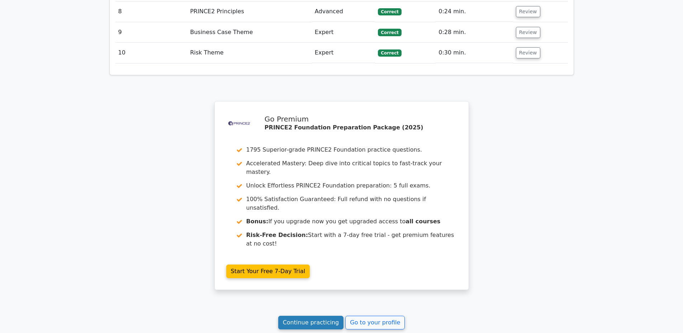
click at [309, 316] on link "Continue practicing" at bounding box center [311, 323] width 66 height 14
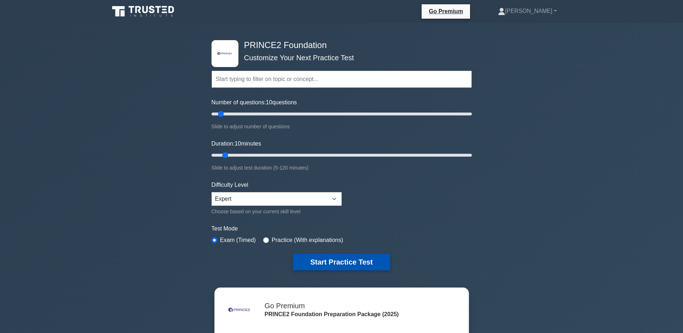
click at [342, 258] on button "Start Practice Test" at bounding box center [341, 262] width 97 height 16
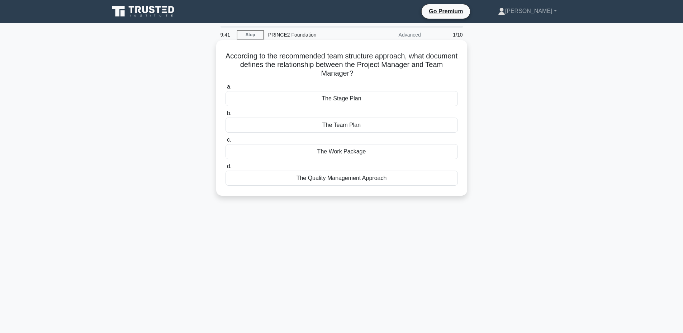
click at [357, 128] on div "The Team Plan" at bounding box center [341, 125] width 232 height 15
click at [225, 116] on input "b. The Team Plan" at bounding box center [225, 113] width 0 height 5
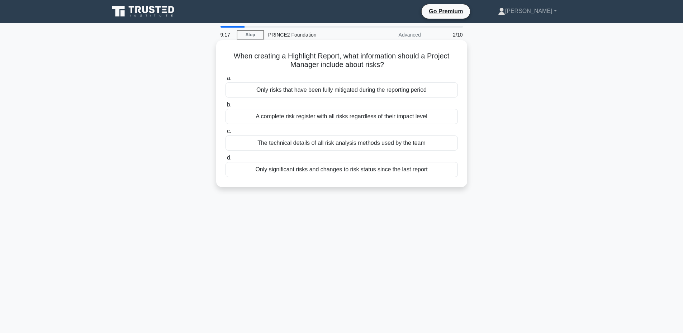
click at [350, 174] on div "Only significant risks and changes to risk status since the last report" at bounding box center [341, 169] width 232 height 15
click at [225, 160] on input "d. Only significant risks and changes to risk status since the last report" at bounding box center [225, 158] width 0 height 5
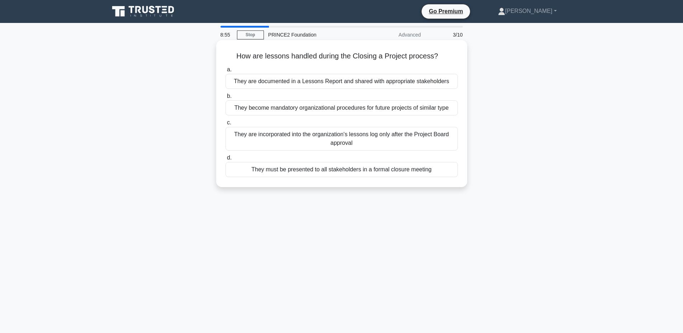
click at [350, 80] on div "They are documented in a Lessons Report and shared with appropriate stakeholders" at bounding box center [341, 81] width 232 height 15
click at [225, 72] on input "a. They are documented in a Lessons Report and shared with appropriate stakehol…" at bounding box center [225, 69] width 0 height 5
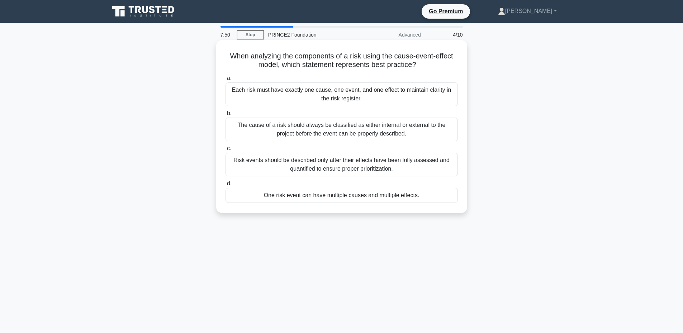
click at [354, 129] on div "The cause of a risk should always be classified as either internal or external …" at bounding box center [341, 130] width 232 height 24
click at [225, 116] on input "b. The cause of a risk should always be classified as either internal or extern…" at bounding box center [225, 113] width 0 height 5
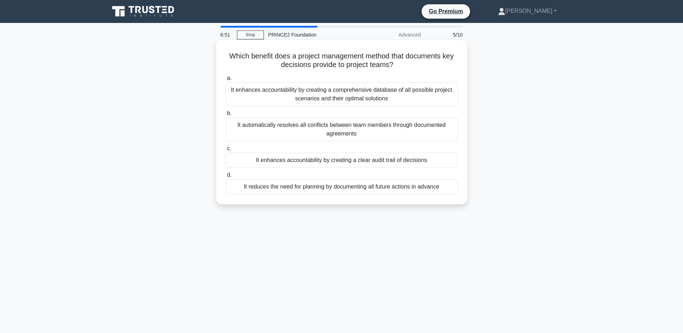
click at [370, 160] on div "It enhances accountability by creating a clear audit trail of decisions" at bounding box center [341, 160] width 232 height 15
click at [225, 151] on input "c. It enhances accountability by creating a clear audit trail of decisions" at bounding box center [225, 148] width 0 height 5
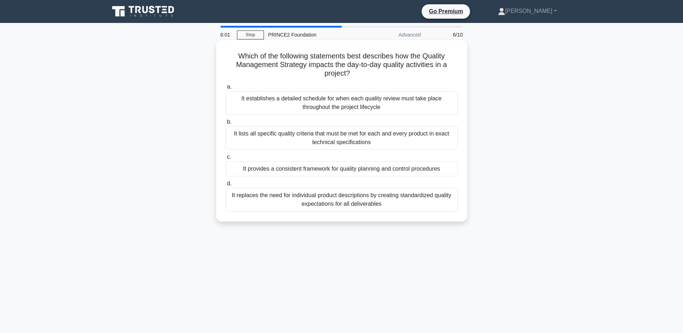
click at [349, 171] on div "It provides a consistent framework for quality planning and control procedures" at bounding box center [341, 168] width 232 height 15
click at [225, 160] on input "c. It provides a consistent framework for quality planning and control procedur…" at bounding box center [225, 157] width 0 height 5
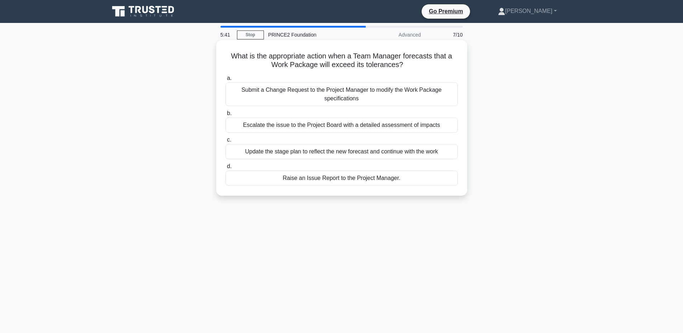
click at [342, 180] on div "Raise an Issue Report to the Project Manager." at bounding box center [341, 178] width 232 height 15
click at [225, 169] on input "d. Raise an Issue Report to the Project Manager." at bounding box center [225, 166] width 0 height 5
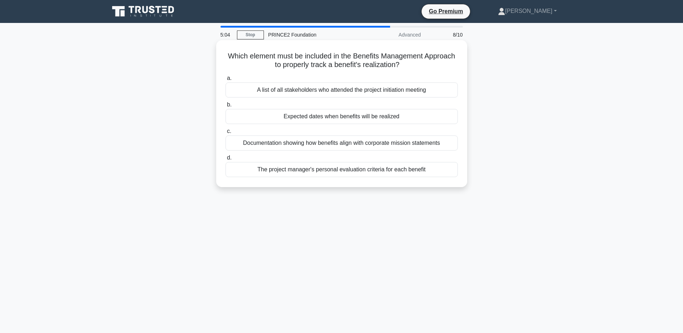
click at [337, 122] on div "Expected dates when benefits will be realized" at bounding box center [341, 116] width 232 height 15
click at [225, 107] on input "b. Expected dates when benefits will be realized" at bounding box center [225, 105] width 0 height 5
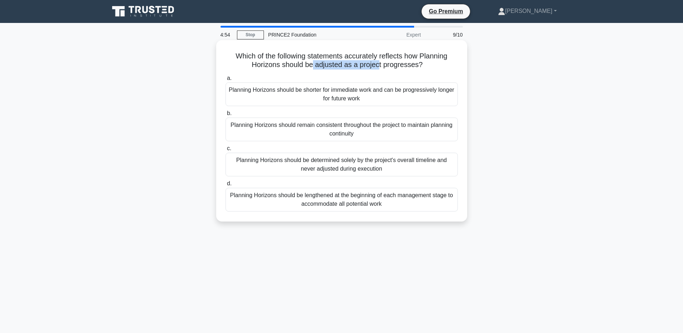
drag, startPoint x: 313, startPoint y: 66, endPoint x: 378, endPoint y: 68, distance: 65.3
click at [378, 68] on h5 "Which of the following statements accurately reflects how Planning Horizons sho…" at bounding box center [342, 61] width 234 height 18
click at [322, 97] on div "Planning Horizons should be shorter for immediate work and can be progressively…" at bounding box center [341, 94] width 232 height 24
click at [225, 81] on input "a. Planning Horizons should be shorter for immediate work and can be progressiv…" at bounding box center [225, 78] width 0 height 5
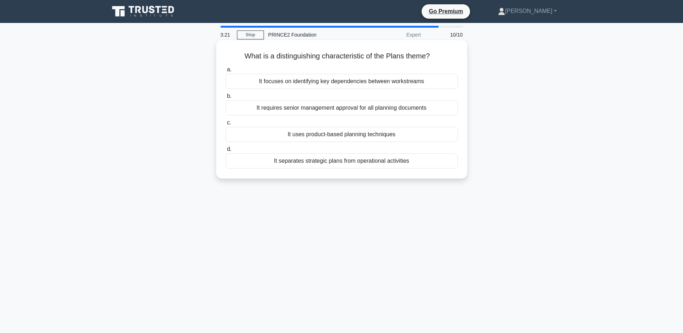
click at [365, 139] on div "It uses product-based planning techniques" at bounding box center [341, 134] width 232 height 15
click at [225, 125] on input "c. It uses product-based planning techniques" at bounding box center [225, 122] width 0 height 5
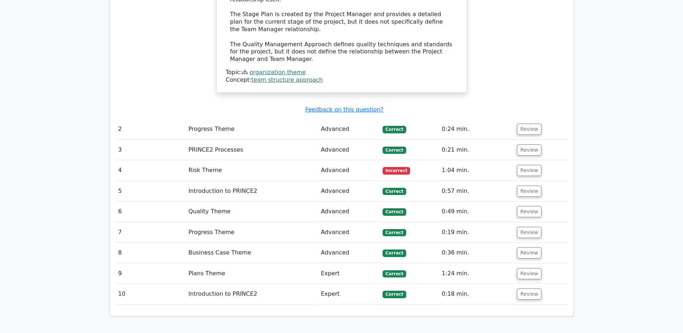
scroll to position [908, 0]
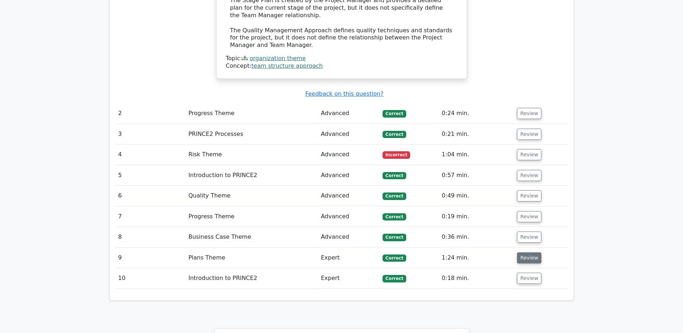
click at [525, 252] on button "Review" at bounding box center [529, 257] width 24 height 11
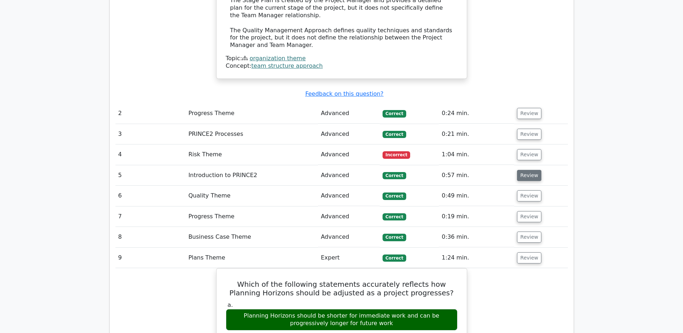
click at [519, 170] on button "Review" at bounding box center [529, 175] width 24 height 11
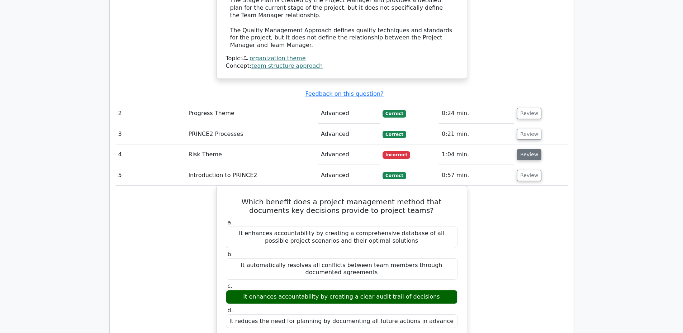
click at [523, 149] on button "Review" at bounding box center [529, 154] width 24 height 11
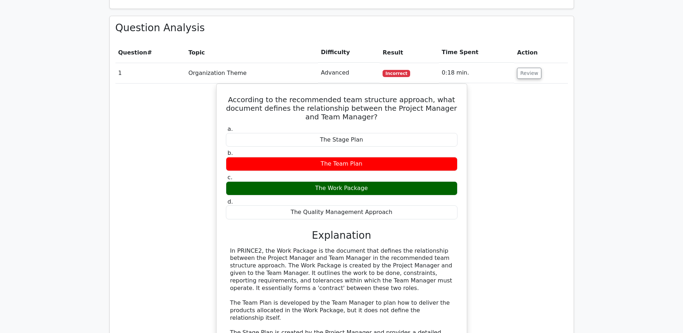
scroll to position [574, 0]
